Goal: Find specific page/section: Find specific page/section

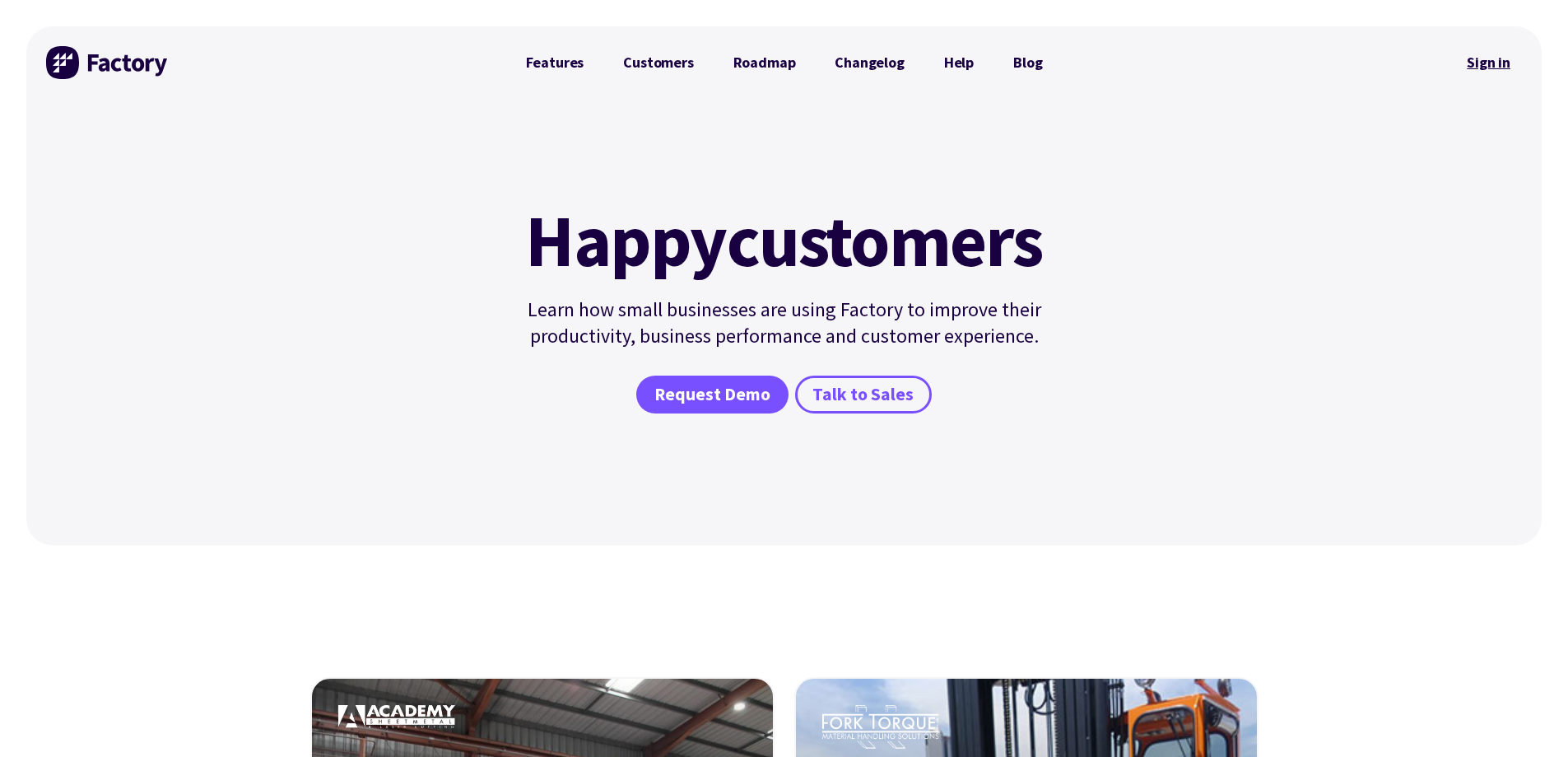
click at [1509, 63] on link "Sign in" at bounding box center [1489, 63] width 67 height 38
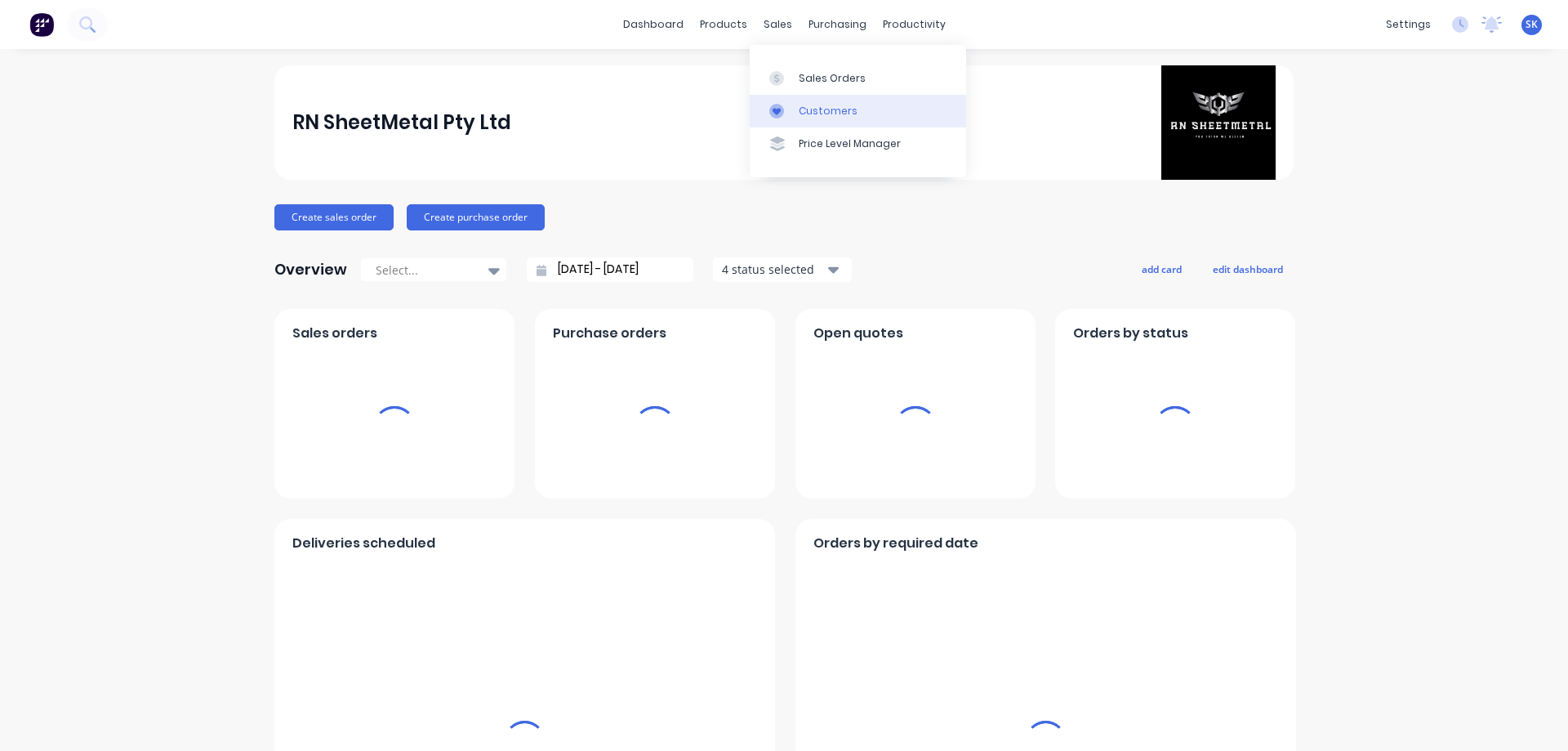
click at [801, 99] on link "Customers" at bounding box center [858, 111] width 217 height 33
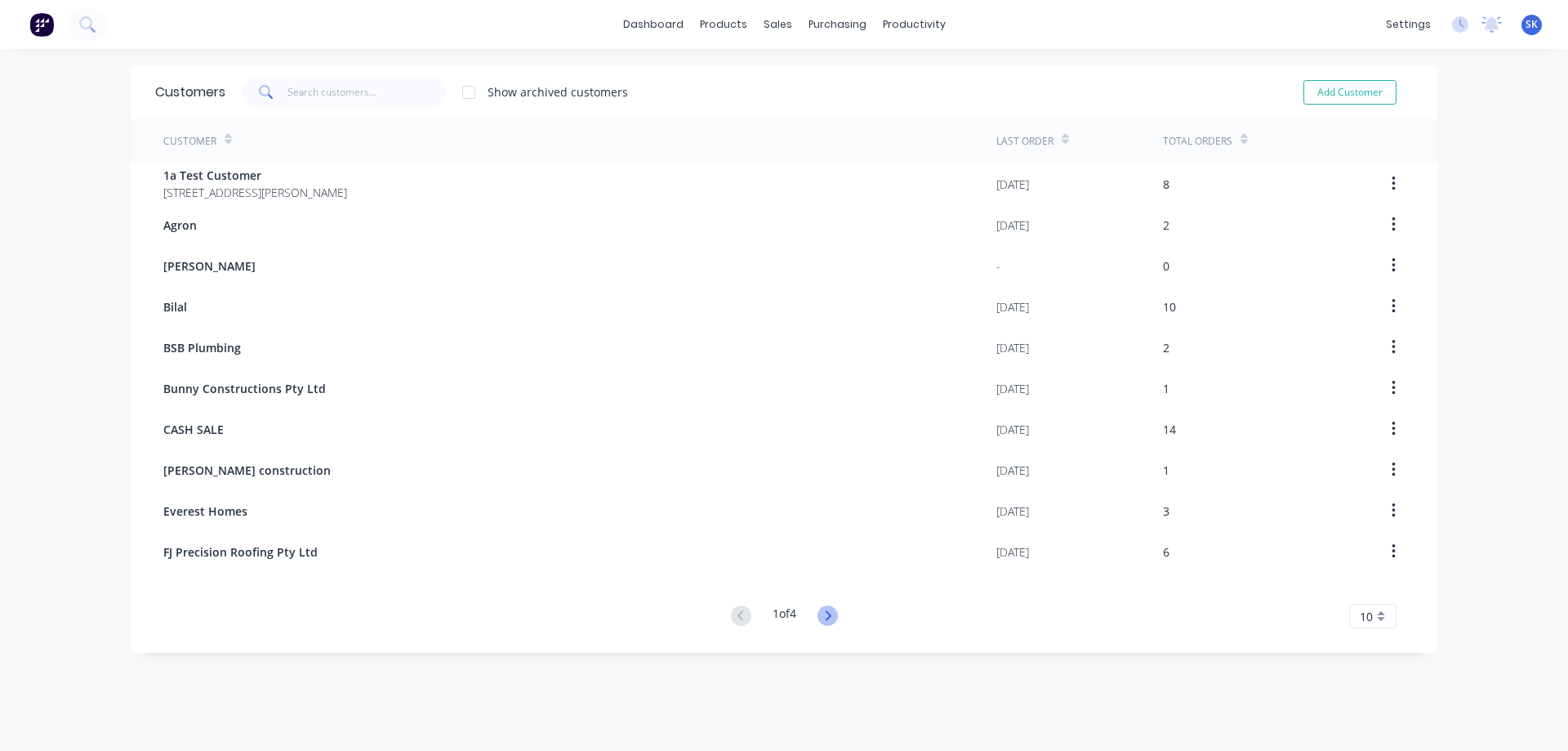
click at [832, 611] on icon at bounding box center [828, 615] width 20 height 20
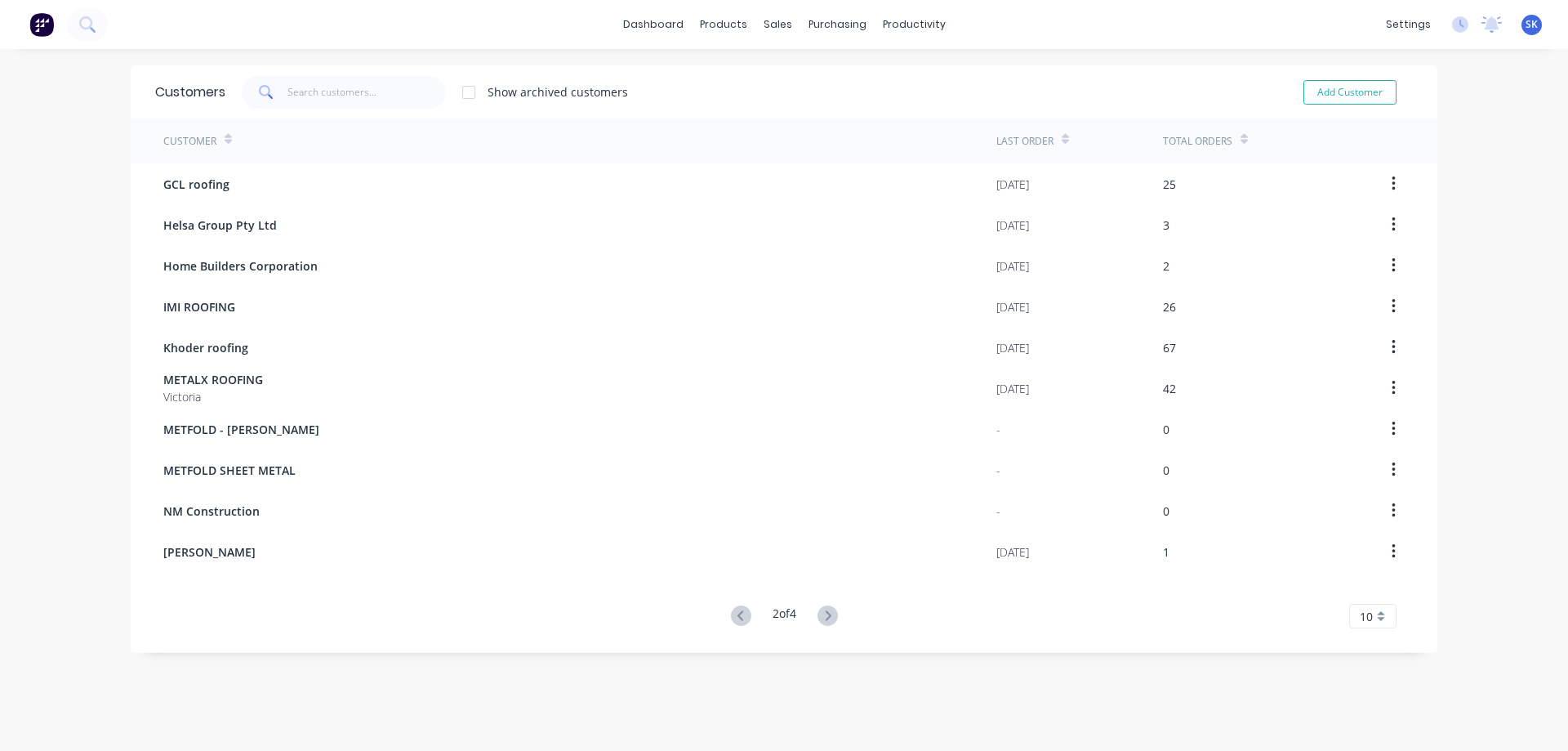
click at [832, 611] on icon at bounding box center [828, 615] width 20 height 20
click at [830, 613] on icon at bounding box center [828, 615] width 20 height 20
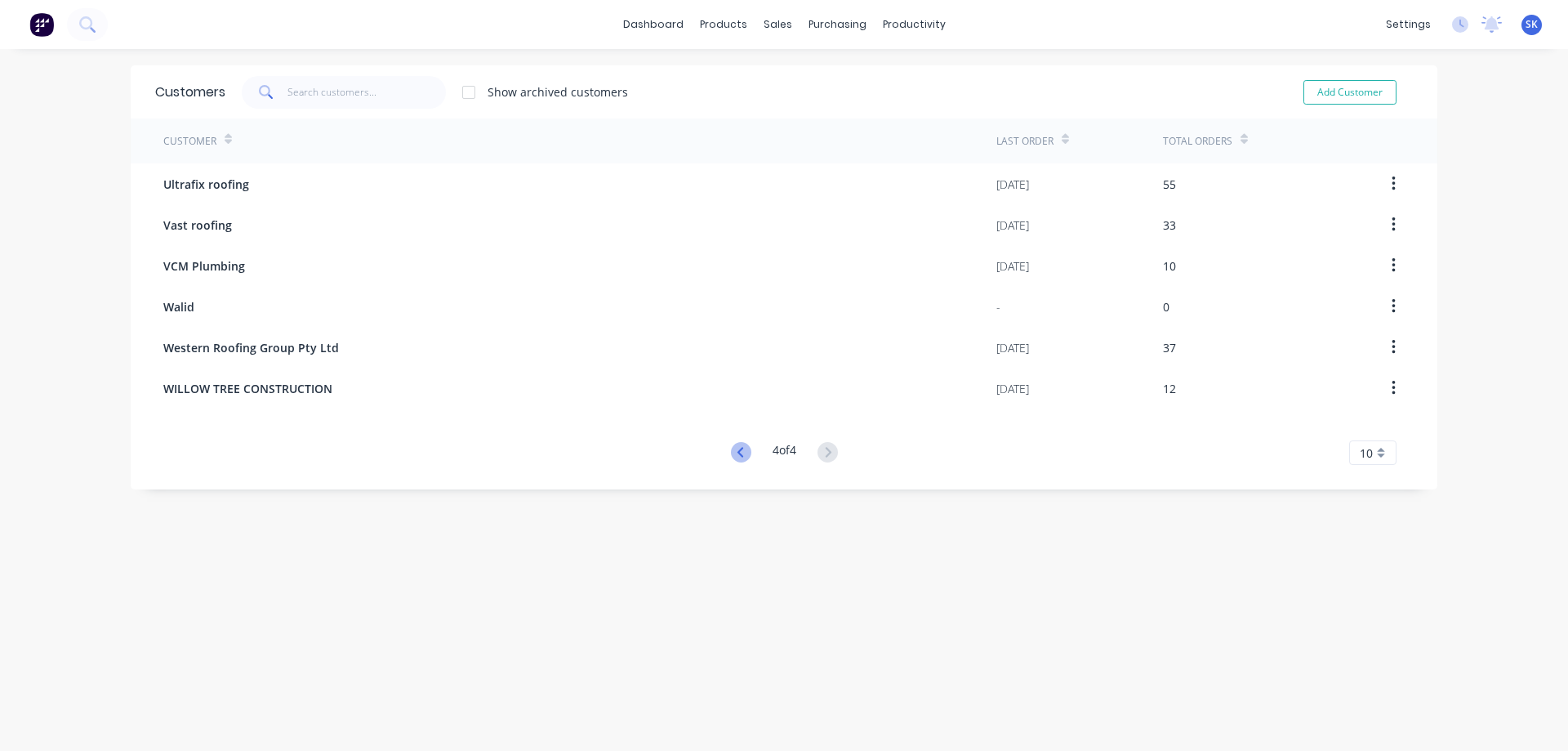
click at [737, 452] on icon at bounding box center [739, 452] width 6 height 10
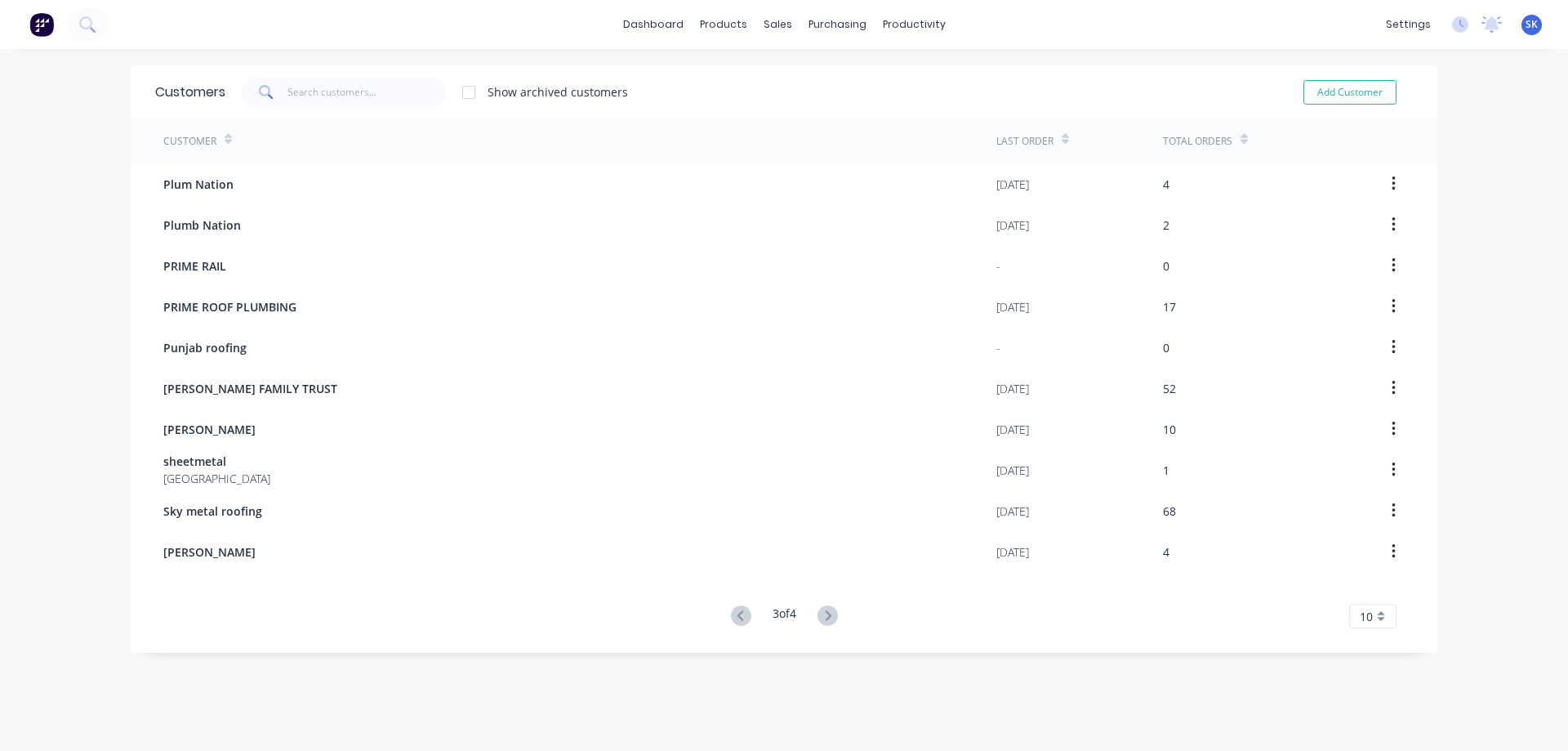
click at [734, 626] on button at bounding box center [741, 616] width 30 height 24
